Goal: Go to known website: Go to known website

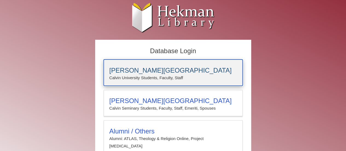
click at [166, 75] on p "Calvin University Students, Faculty, Staff" at bounding box center [172, 77] width 127 height 7
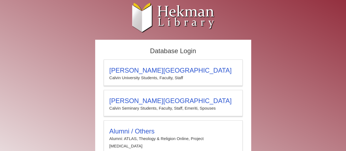
click at [331, 68] on div "Database Login [PERSON_NAME][GEOGRAPHIC_DATA][PERSON_NAME] Students, Faculty, S…" at bounding box center [173, 109] width 328 height 139
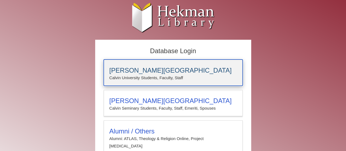
click at [161, 67] on h3 "[PERSON_NAME][GEOGRAPHIC_DATA]" at bounding box center [172, 70] width 127 height 8
